Goal: Task Accomplishment & Management: Complete application form

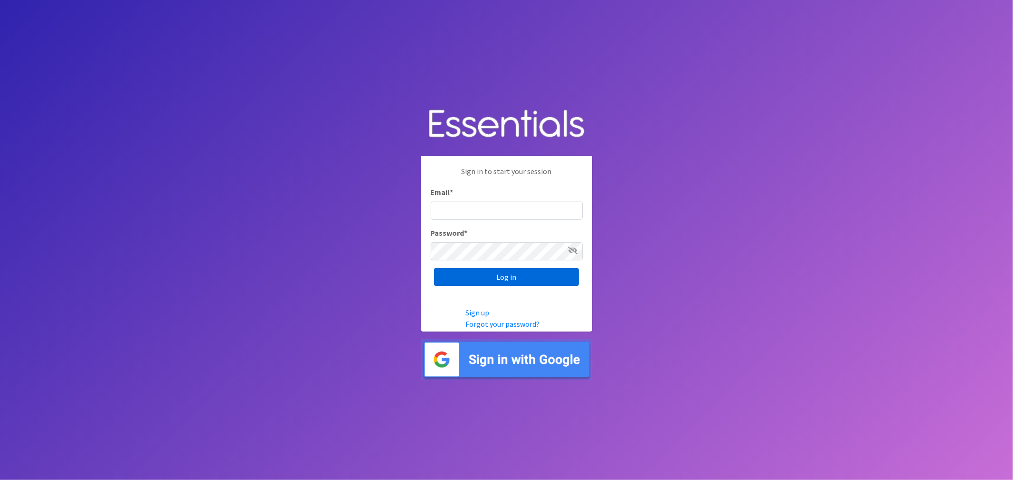
type input "[PERSON_NAME][EMAIL_ADDRESS][DOMAIN_NAME]"
click at [496, 278] on input "Log in" at bounding box center [506, 277] width 145 height 18
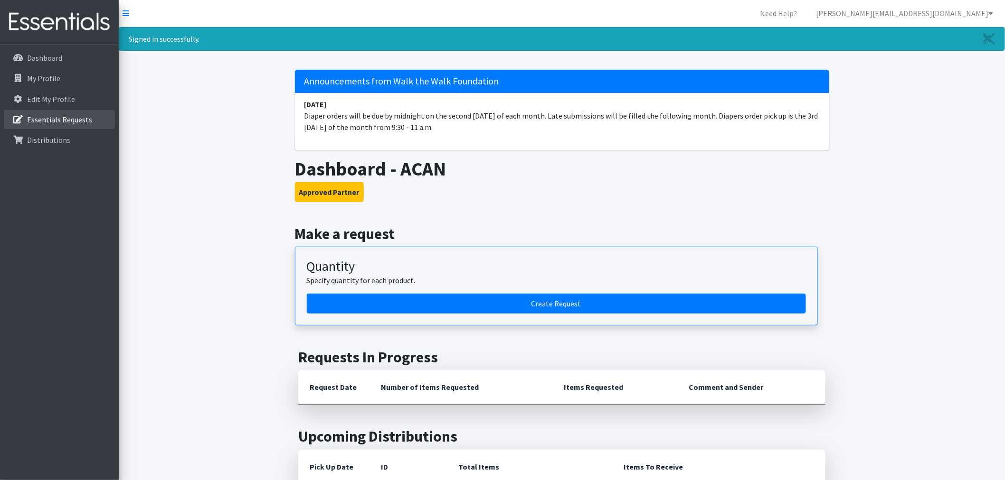
click at [74, 119] on p "Essentials Requests" at bounding box center [59, 119] width 65 height 9
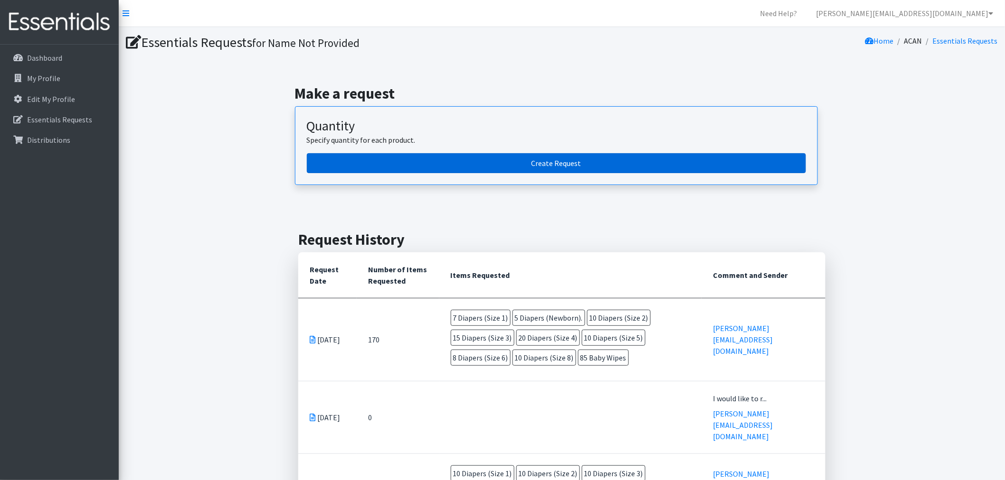
click at [547, 167] on link "Create Request" at bounding box center [556, 163] width 499 height 20
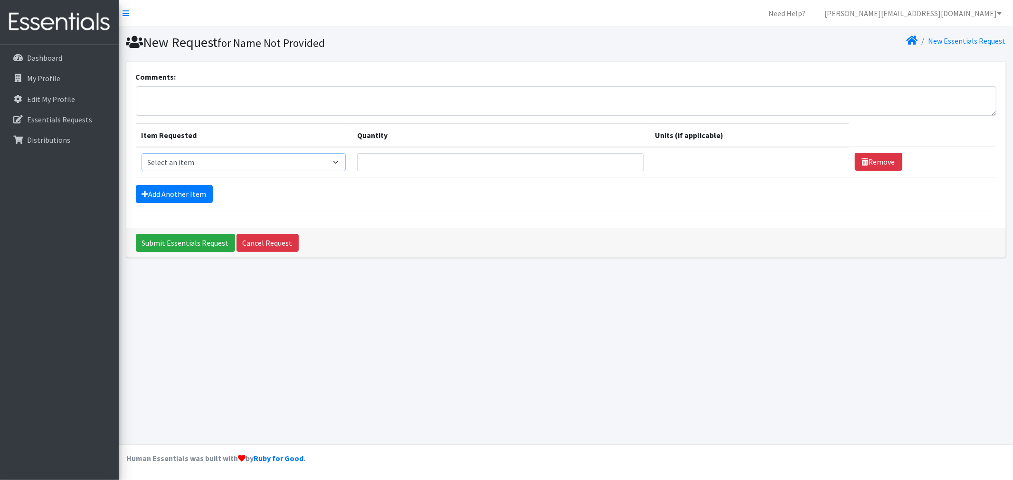
click at [345, 163] on select "Select an item Baby Wipes Diapers (Newborn). Diapers (Size 1) Diapers (Size 2) …" at bounding box center [243, 162] width 205 height 18
select select "11546"
click at [141, 153] on select "Select an item Baby Wipes Diapers (Newborn). Diapers (Size 1) Diapers (Size 2) …" at bounding box center [243, 162] width 205 height 18
click at [425, 168] on input "Quantity" at bounding box center [500, 162] width 286 height 18
type input "2"
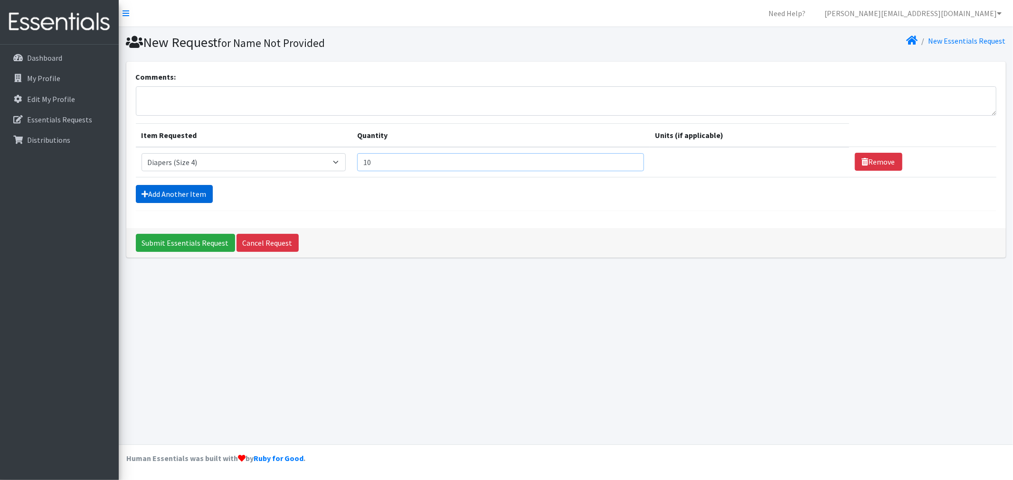
type input "10"
click at [207, 197] on link "Add Another Item" at bounding box center [174, 194] width 77 height 18
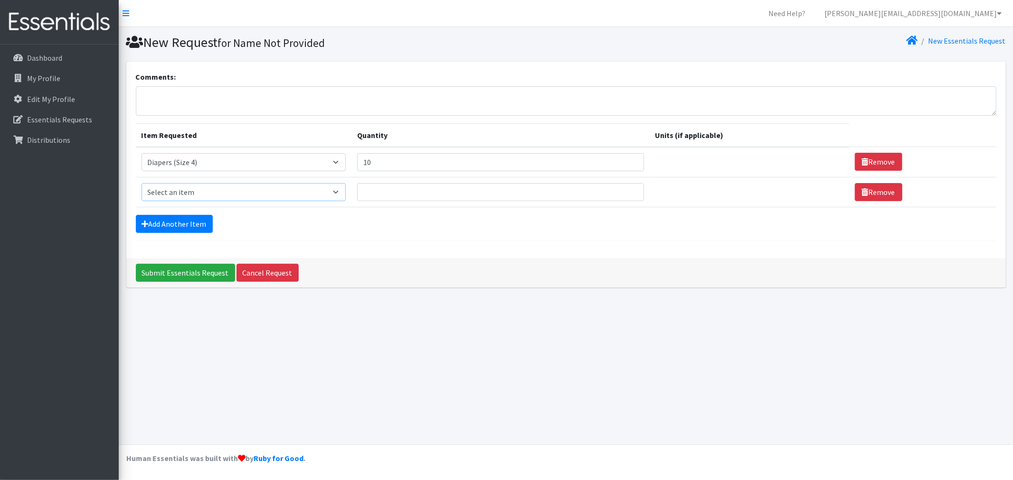
click at [342, 191] on select "Select an item Baby Wipes Diapers (Newborn). Diapers (Size 1) Diapers (Size 2) …" at bounding box center [243, 192] width 205 height 18
select select "11546"
click at [141, 183] on select "Select an item Baby Wipes Diapers (Newborn). Diapers (Size 1) Diapers (Size 2) …" at bounding box center [243, 192] width 205 height 18
click at [395, 193] on input "Quantity" at bounding box center [500, 192] width 286 height 18
type input "15"
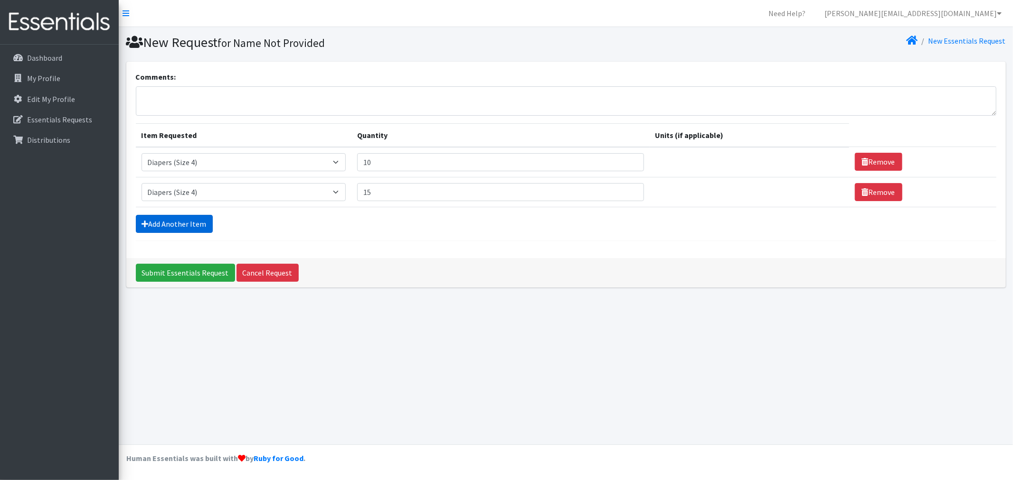
click at [174, 217] on link "Add Another Item" at bounding box center [174, 224] width 77 height 18
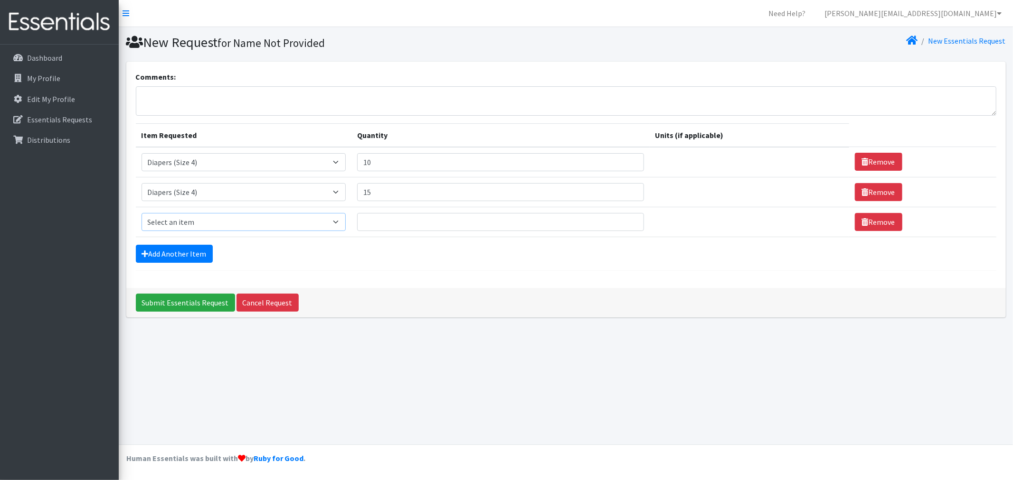
click at [341, 224] on select "Select an item Baby Wipes Diapers (Newborn). Diapers (Size 1) Diapers (Size 2) …" at bounding box center [243, 222] width 205 height 18
select select "11523"
click at [141, 213] on select "Select an item Baby Wipes Diapers (Newborn). Diapers (Size 1) Diapers (Size 2) …" at bounding box center [243, 222] width 205 height 18
click at [374, 223] on input "Quantity" at bounding box center [500, 222] width 286 height 18
type input "20"
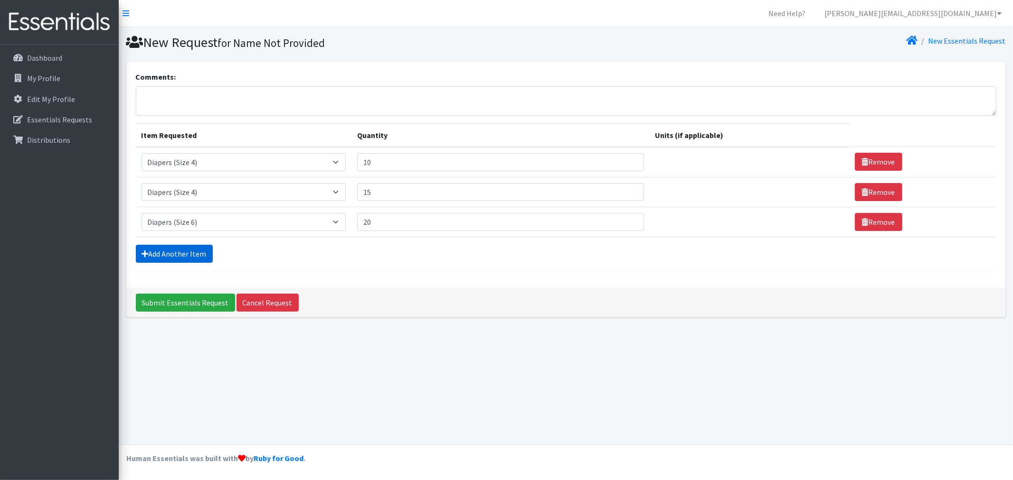
click at [182, 260] on link "Add Another Item" at bounding box center [174, 254] width 77 height 18
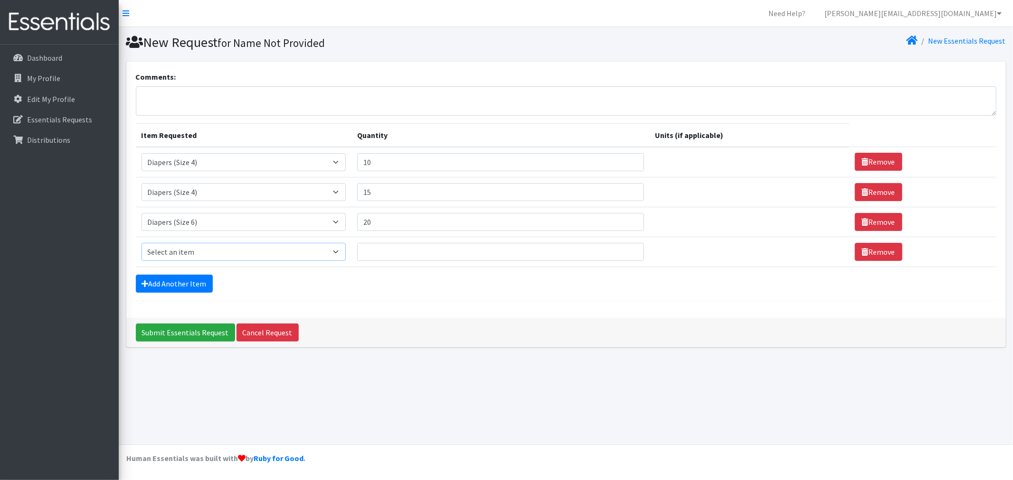
click at [343, 250] on select "Select an item Baby Wipes Diapers (Newborn). Diapers (Size 1) Diapers (Size 2) …" at bounding box center [243, 252] width 205 height 18
select select "14678"
click at [141, 243] on select "Select an item Baby Wipes Diapers (Newborn). Diapers (Size 1) Diapers (Size 2) …" at bounding box center [243, 252] width 205 height 18
click at [382, 250] on input "Quantity" at bounding box center [500, 252] width 286 height 18
type input "45"
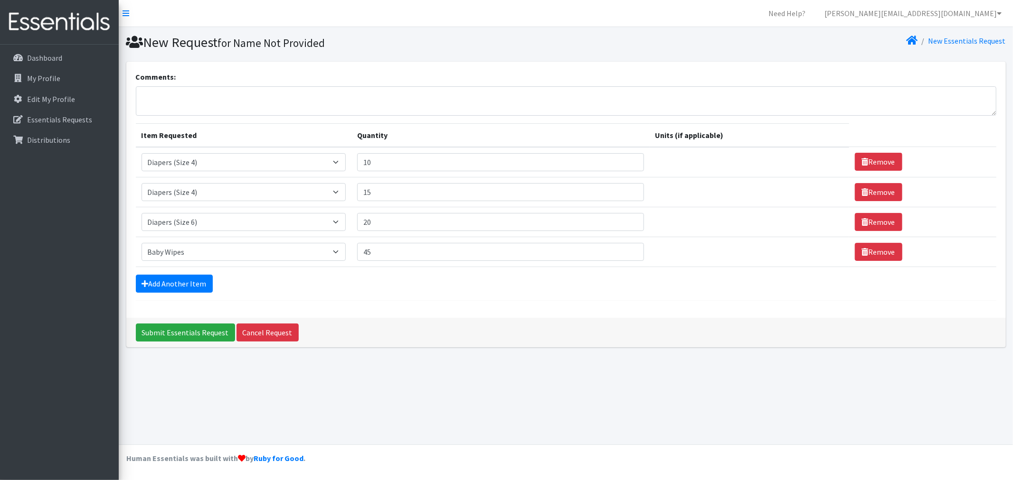
click at [548, 293] on form "Comments: Item Requested Quantity Units (if applicable) Item Requested Select a…" at bounding box center [566, 186] width 860 height 230
click at [199, 335] on input "Submit Essentials Request" at bounding box center [185, 333] width 99 height 18
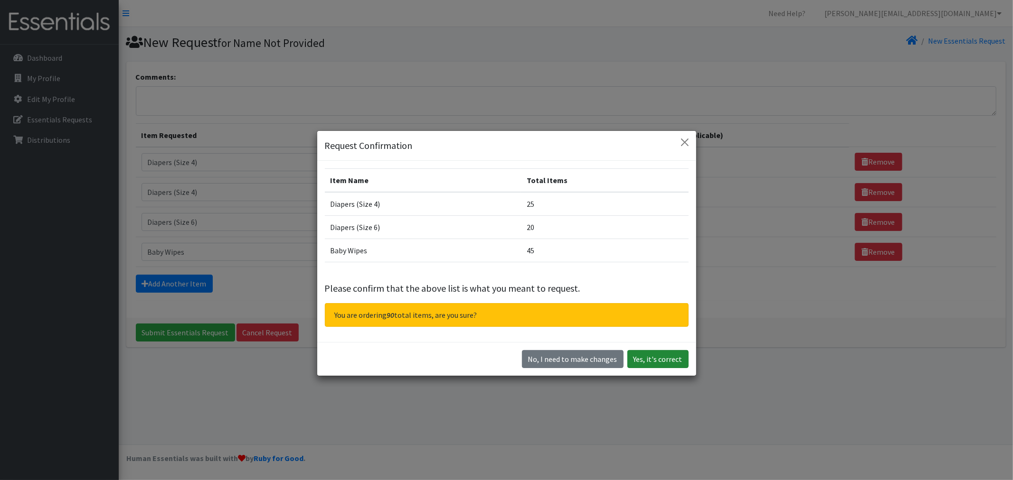
click at [651, 362] on button "Yes, it's correct" at bounding box center [657, 359] width 61 height 18
